Goal: Task Accomplishment & Management: Manage account settings

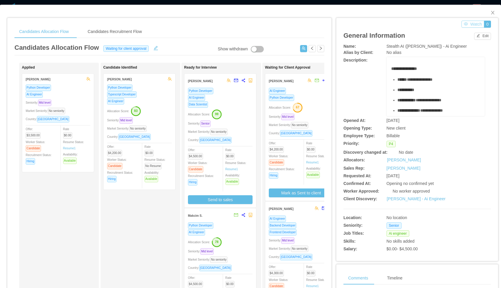
scroll to position [0, 65]
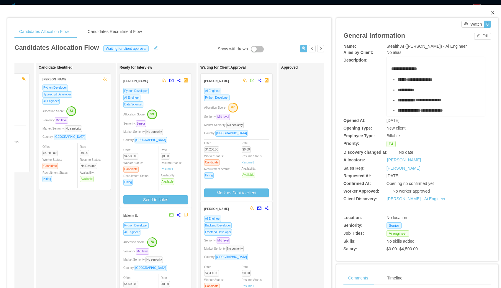
click at [493, 12] on icon "icon: close" at bounding box center [492, 12] width 5 height 5
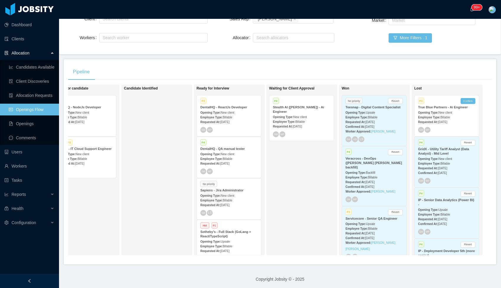
scroll to position [20, 0]
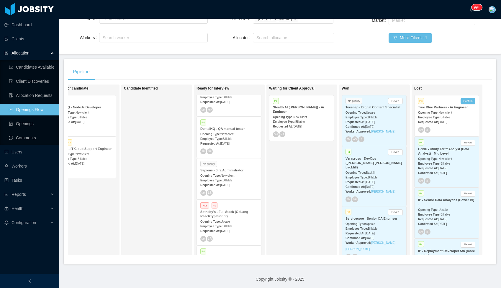
click at [241, 150] on div "SM MP" at bounding box center [228, 152] width 57 height 6
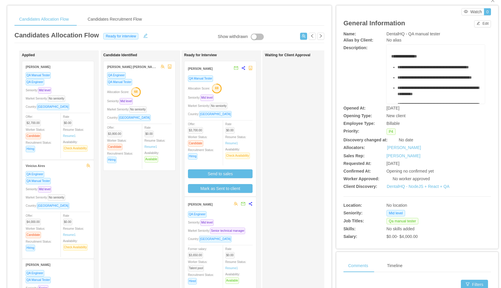
scroll to position [43, 0]
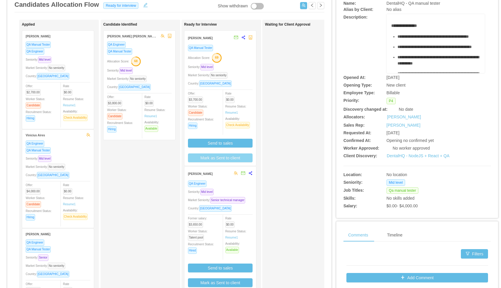
click at [216, 158] on button "Mark as Sent to client" at bounding box center [220, 158] width 65 height 9
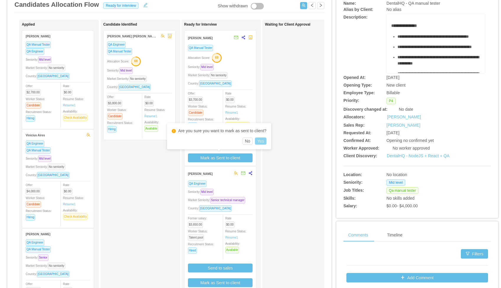
drag, startPoint x: 263, startPoint y: 141, endPoint x: 242, endPoint y: 188, distance: 51.6
click at [264, 142] on button "Yes" at bounding box center [260, 141] width 11 height 7
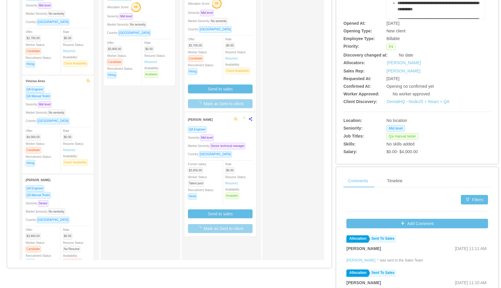
scroll to position [106, 0]
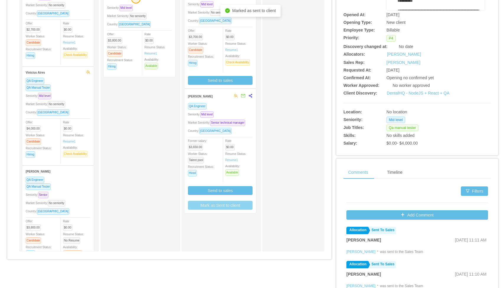
click at [232, 210] on button "Mark as Sent to client" at bounding box center [220, 205] width 65 height 9
click at [266, 194] on button "Yes" at bounding box center [260, 194] width 11 height 7
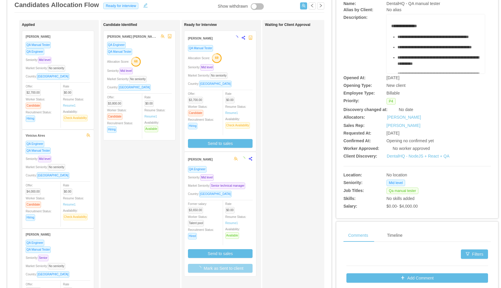
scroll to position [0, 0]
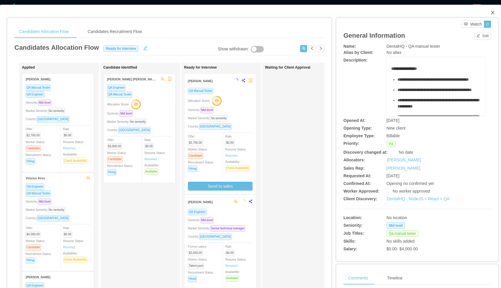
click at [494, 11] on icon "icon: close" at bounding box center [492, 13] width 3 height 4
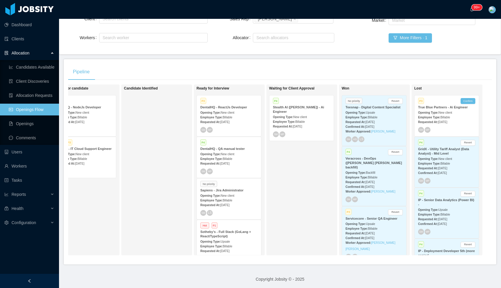
click at [218, 118] on strong "Employee Type:" at bounding box center [211, 117] width 22 height 3
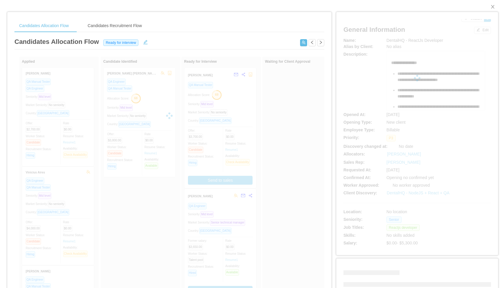
scroll to position [6, 0]
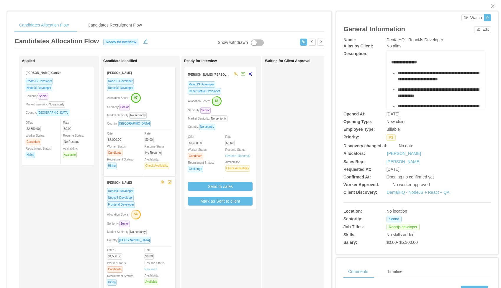
click at [243, 93] on div "React Native Developer" at bounding box center [220, 91] width 65 height 7
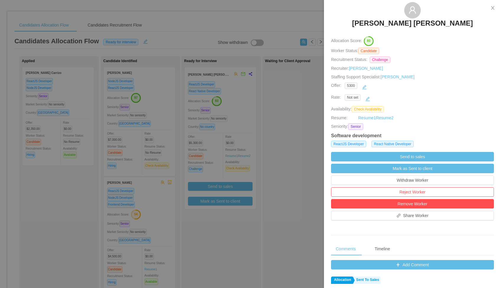
scroll to position [197, 0]
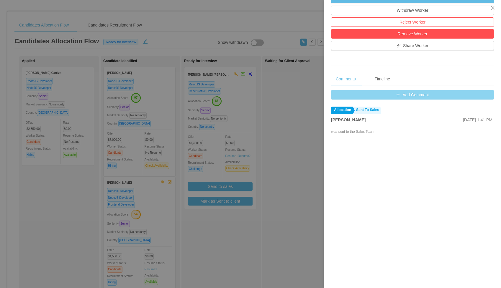
click at [412, 97] on button "Add Comment" at bounding box center [412, 94] width 163 height 9
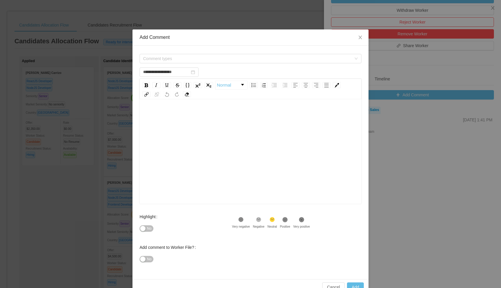
type input "**********"
click at [363, 41] on span "Close" at bounding box center [360, 37] width 17 height 17
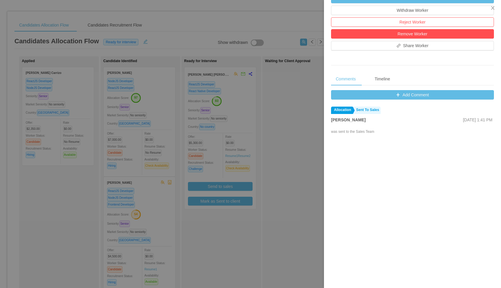
click at [280, 172] on div at bounding box center [250, 144] width 501 height 288
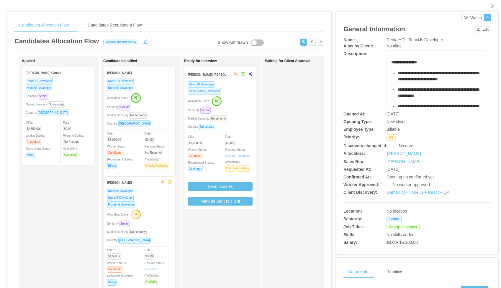
click at [227, 207] on div "ReactJS Developer React Native Developer Allocation Score: 83 Seniority: Senior…" at bounding box center [220, 145] width 72 height 128
click at [228, 201] on button "Mark as Sent to client" at bounding box center [220, 201] width 65 height 9
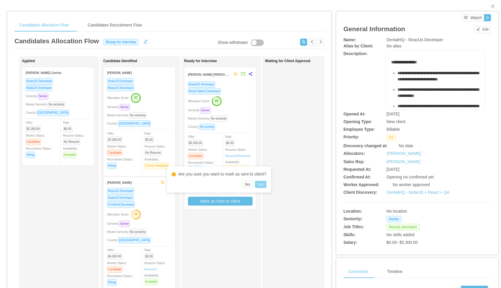
click at [263, 186] on button "Yes" at bounding box center [260, 184] width 11 height 7
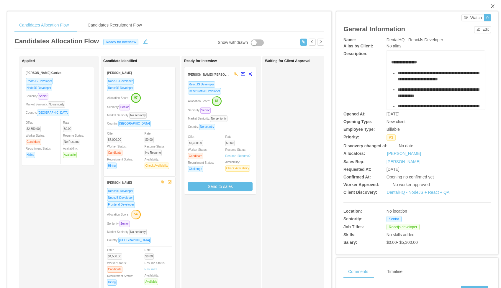
click at [493, 7] on icon "icon: close" at bounding box center [492, 6] width 5 height 5
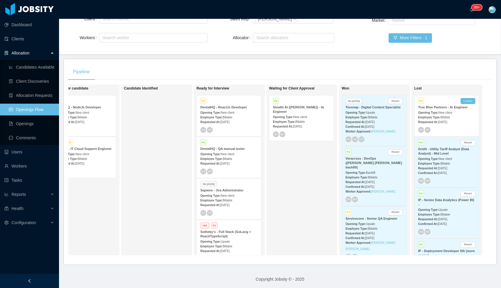
click at [299, 129] on div "P4 Stealth AI ([PERSON_NAME]) - Ai Engineer Opening Type: New client Employee T…" at bounding box center [301, 118] width 64 height 45
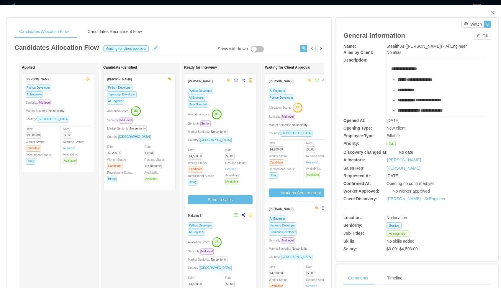
scroll to position [0, 2]
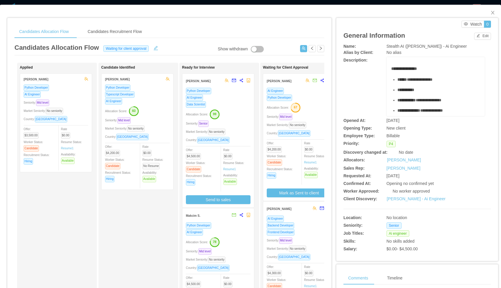
click at [240, 237] on div "Python Developer AI Engineer Allocation Score: 78 Seniority: Mid level Market S…" at bounding box center [218, 284] width 65 height 125
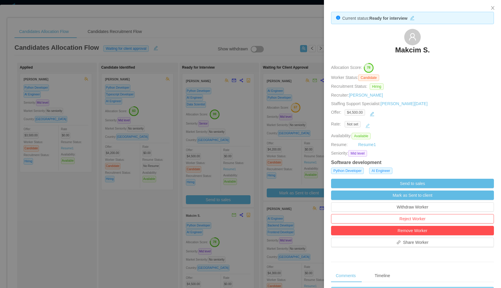
click at [372, 122] on button "button" at bounding box center [367, 125] width 9 height 9
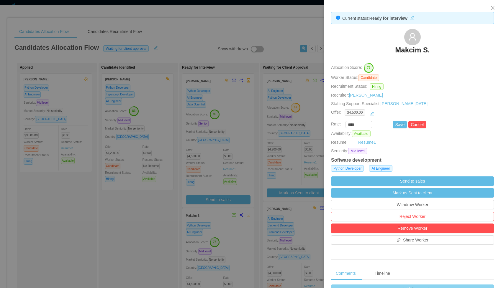
click at [372, 122] on div "****" at bounding box center [367, 124] width 47 height 7
click at [476, 154] on div "Seniority: Mid level" at bounding box center [412, 151] width 163 height 6
click at [421, 125] on button "Cancel" at bounding box center [417, 124] width 18 height 7
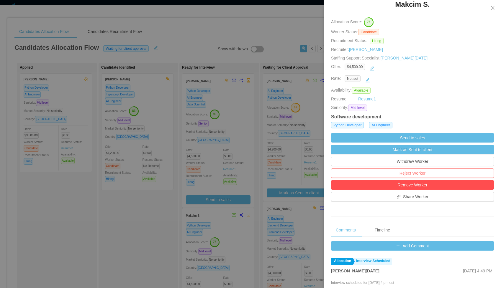
scroll to position [50, 0]
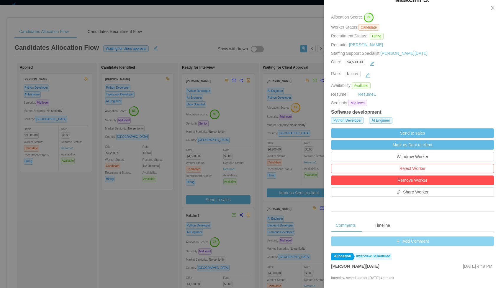
click at [438, 240] on button "Add Comment" at bounding box center [412, 241] width 163 height 9
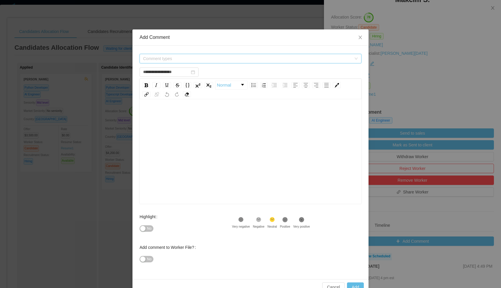
click at [232, 59] on span "Comment types" at bounding box center [247, 59] width 208 height 6
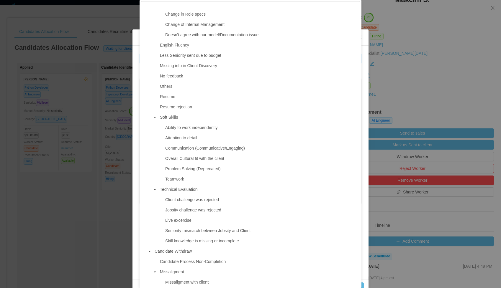
scroll to position [283, 0]
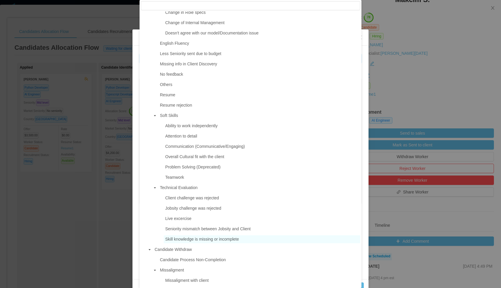
click at [213, 237] on span "Skill knowledge is missing or incomplete" at bounding box center [202, 239] width 74 height 5
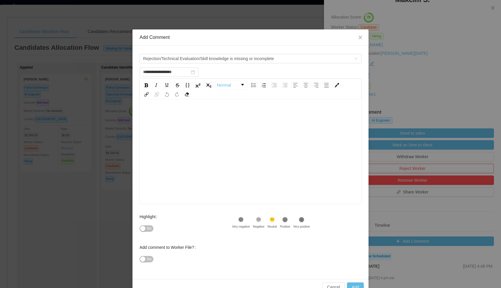
scroll to position [14, 0]
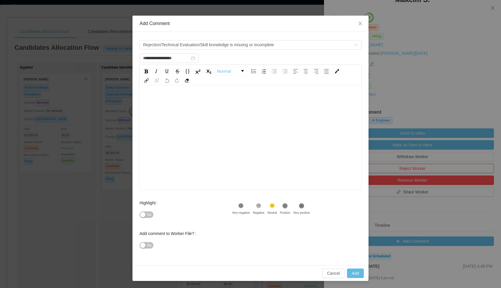
click at [208, 94] on div "rdw-wrapper" at bounding box center [250, 138] width 222 height 103
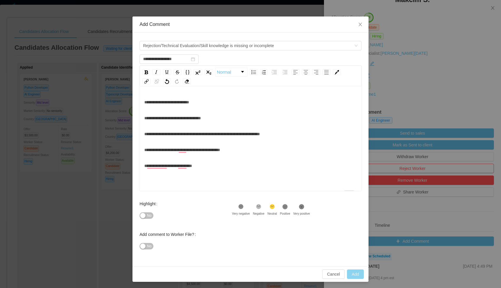
click at [354, 276] on button "Add" at bounding box center [355, 274] width 17 height 9
type input "**********"
